Goal: Information Seeking & Learning: Learn about a topic

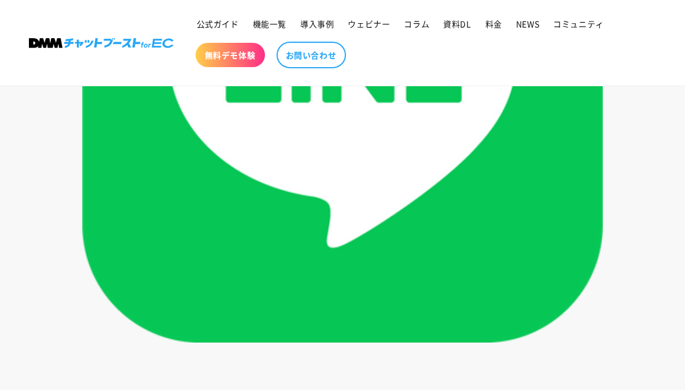
scroll to position [2761, 0]
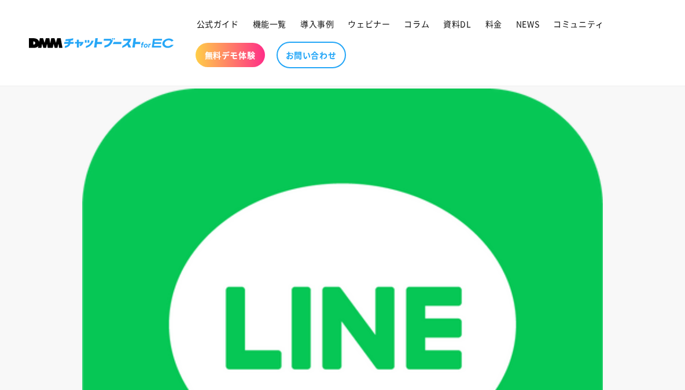
click at [364, 176] on img at bounding box center [342, 349] width 521 height 521
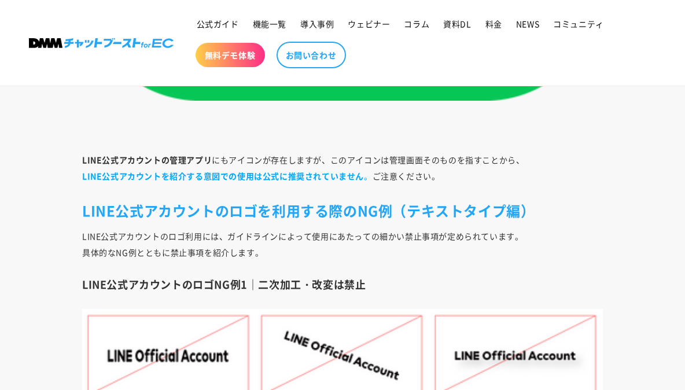
scroll to position [2937, 0]
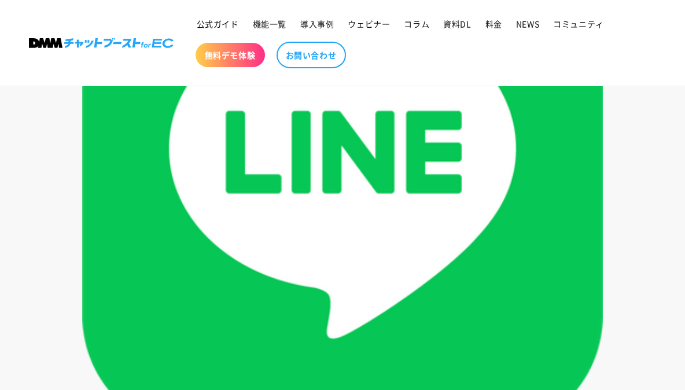
click at [369, 173] on img at bounding box center [342, 173] width 521 height 521
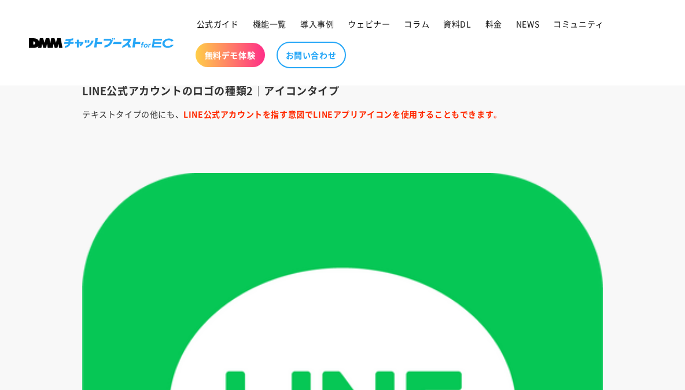
scroll to position [2699, 0]
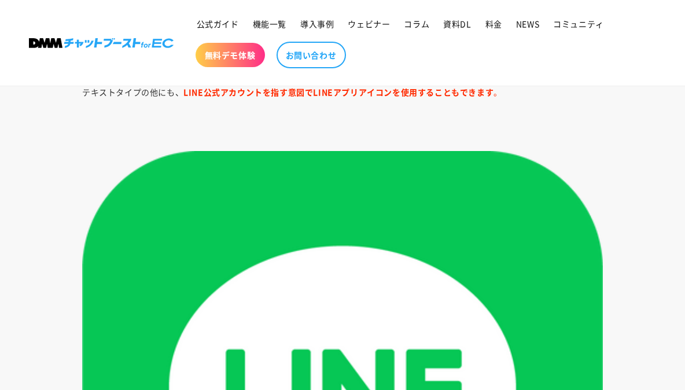
drag, startPoint x: 261, startPoint y: 174, endPoint x: 346, endPoint y: 184, distance: 86.2
